Goal: Find specific page/section

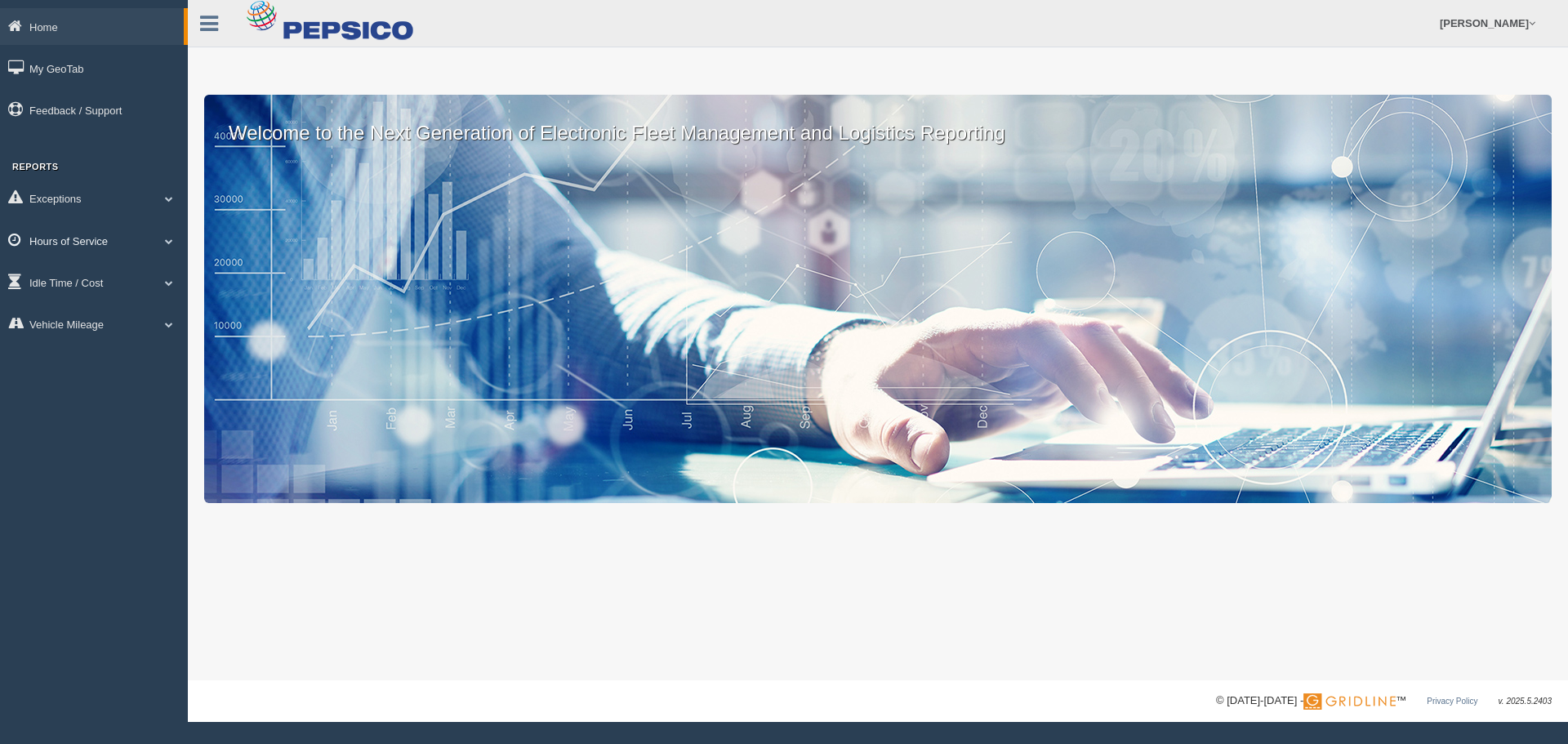
click at [94, 243] on link "Hours of Service" at bounding box center [94, 240] width 188 height 37
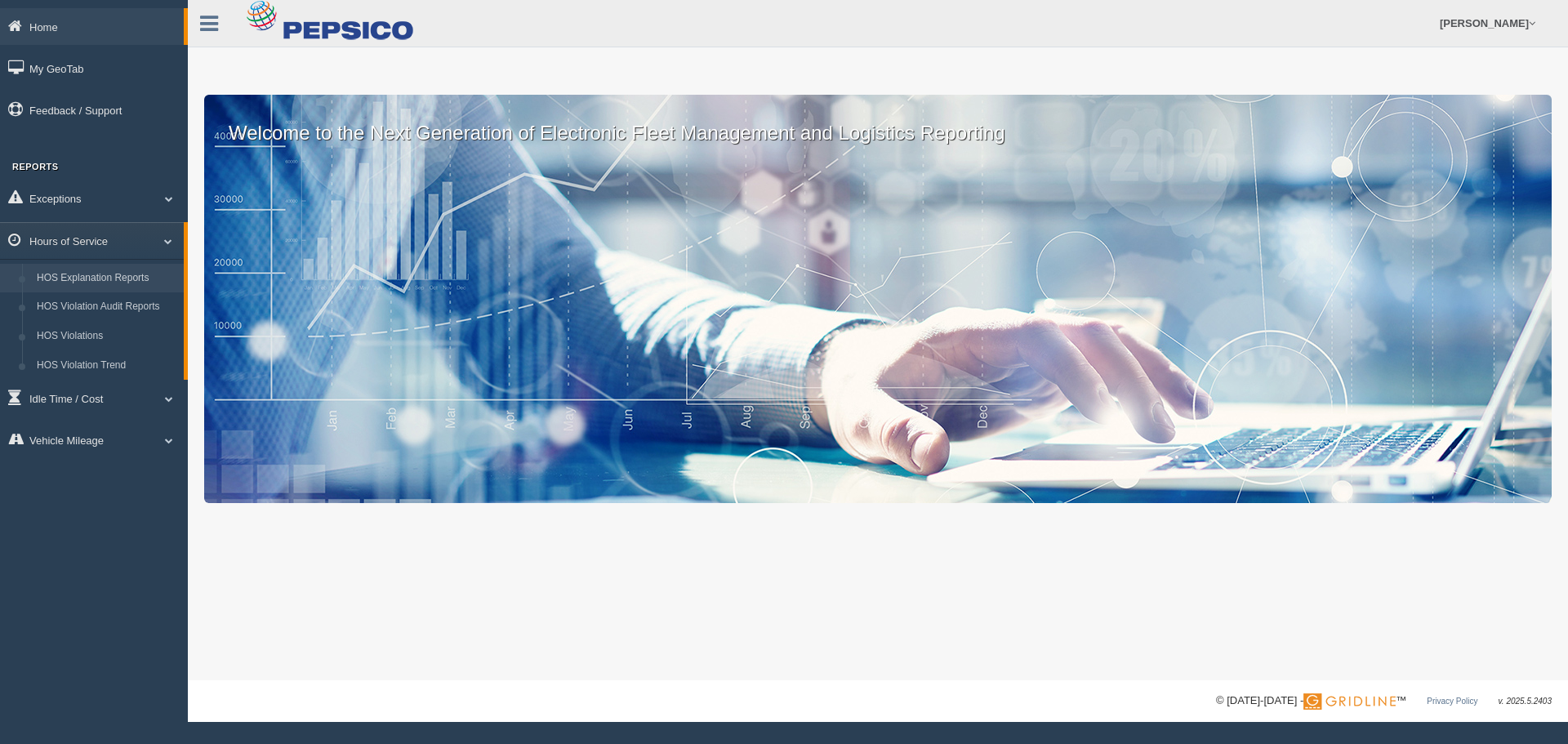
click at [100, 272] on link "HOS Explanation Reports" at bounding box center [106, 278] width 154 height 29
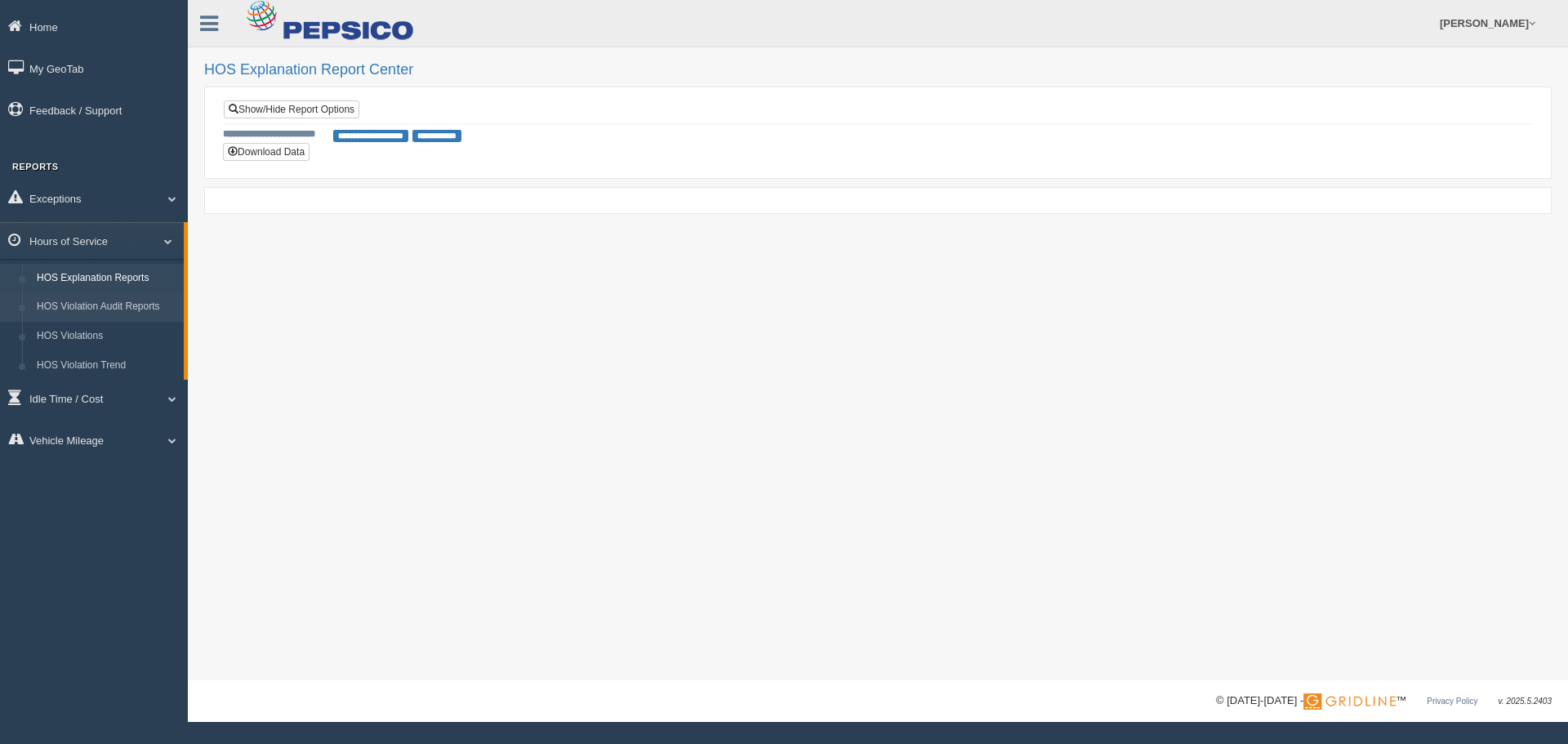
click at [101, 311] on link "HOS Violation Audit Reports" at bounding box center [106, 307] width 154 height 29
